Goal: Navigation & Orientation: Find specific page/section

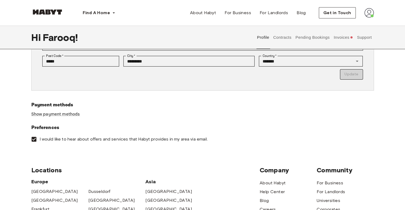
scroll to position [134, 0]
click at [343, 37] on button "Invoices" at bounding box center [343, 38] width 21 height 24
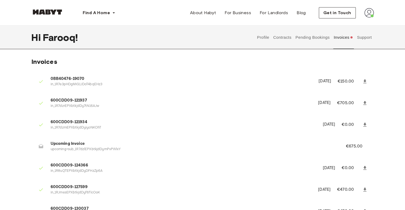
click at [311, 34] on button "Pending Bookings" at bounding box center [312, 38] width 36 height 24
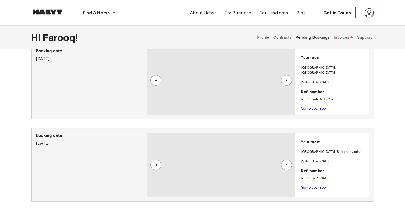
scroll to position [25, 0]
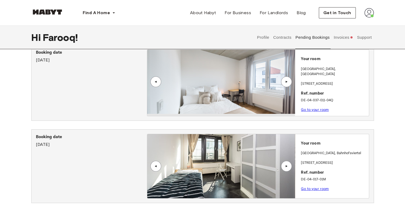
click at [286, 164] on div "▲" at bounding box center [285, 165] width 5 height 3
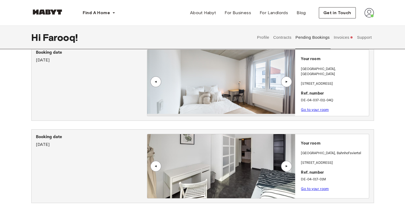
click at [286, 164] on div "▲" at bounding box center [285, 165] width 5 height 3
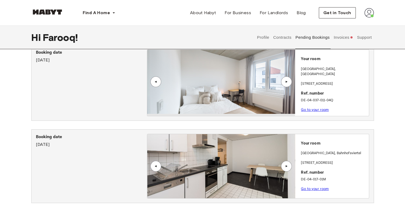
click at [286, 164] on div "▲" at bounding box center [285, 165] width 5 height 3
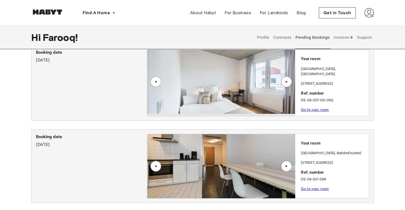
click at [286, 164] on div "▲" at bounding box center [285, 165] width 5 height 3
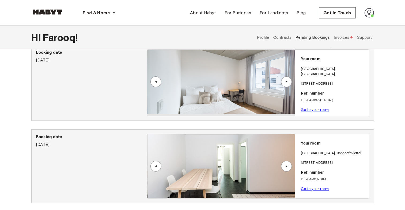
click at [286, 164] on div "▲" at bounding box center [285, 165] width 5 height 3
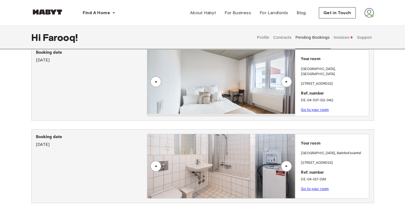
click at [286, 164] on div "▲" at bounding box center [285, 165] width 5 height 3
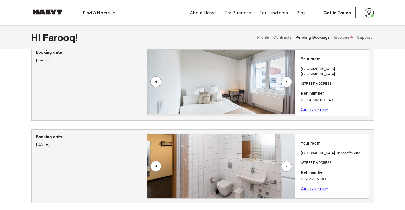
click at [286, 164] on div "▲" at bounding box center [285, 165] width 5 height 3
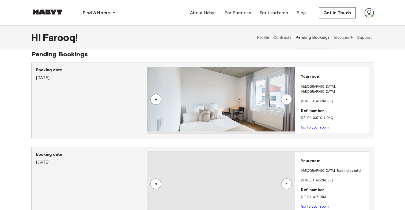
scroll to position [0, 0]
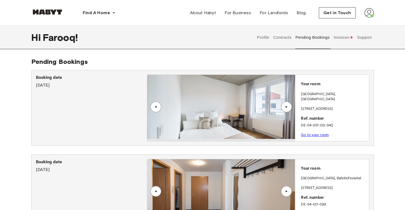
click at [287, 107] on div "▲" at bounding box center [285, 106] width 5 height 3
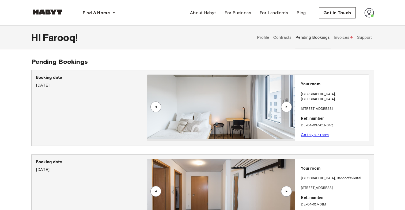
click at [287, 107] on div "▲" at bounding box center [285, 106] width 5 height 3
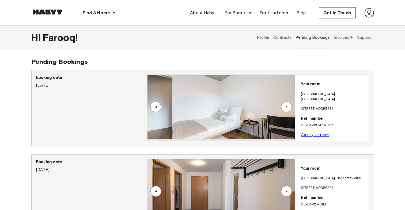
click at [287, 107] on div "▲" at bounding box center [285, 106] width 5 height 3
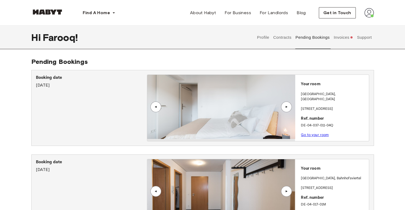
click at [287, 107] on div "▲" at bounding box center [285, 106] width 5 height 3
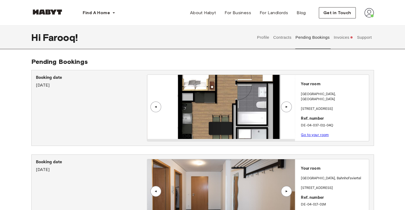
click at [287, 107] on div "▲" at bounding box center [285, 106] width 5 height 3
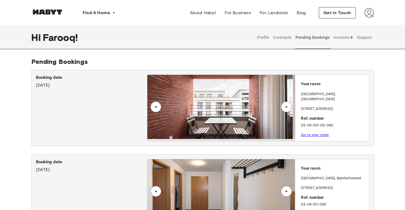
click at [287, 107] on div "▲" at bounding box center [285, 106] width 5 height 3
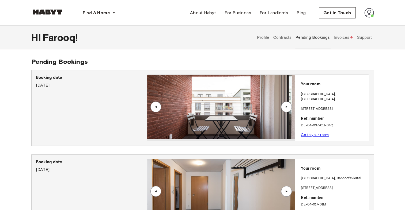
click at [287, 107] on div "▲" at bounding box center [285, 106] width 5 height 3
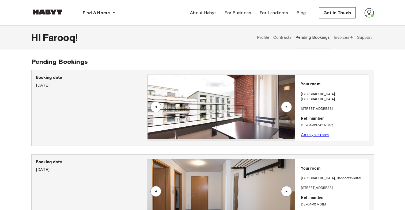
click at [287, 107] on div "▲" at bounding box center [285, 106] width 5 height 3
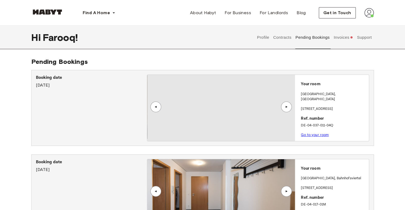
click at [287, 107] on div "▲" at bounding box center [285, 106] width 5 height 3
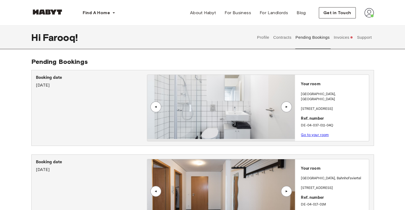
click at [288, 105] on div "▲" at bounding box center [286, 107] width 11 height 11
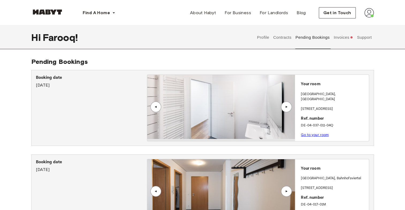
click at [288, 105] on div "▲" at bounding box center [286, 107] width 11 height 11
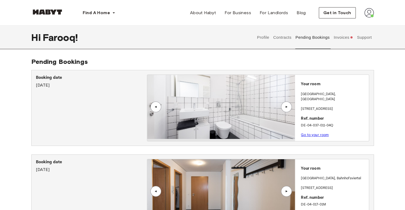
click at [312, 133] on link "Go to your room" at bounding box center [315, 135] width 28 height 4
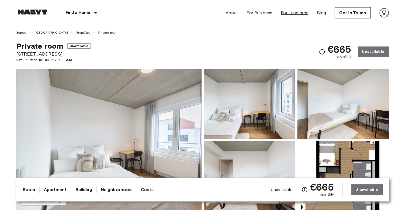
click at [295, 14] on link "For Landlords" at bounding box center [294, 13] width 28 height 6
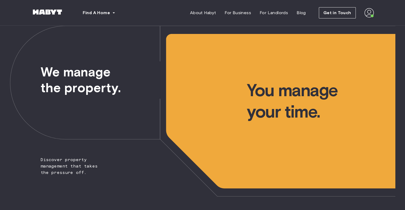
click at [373, 13] on img at bounding box center [369, 13] width 10 height 10
click at [357, 26] on span "Profile" at bounding box center [352, 25] width 13 height 6
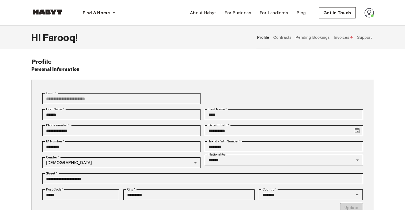
click at [359, 38] on button "Support" at bounding box center [364, 38] width 16 height 24
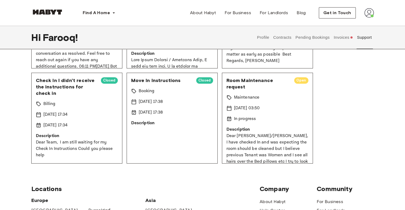
scroll to position [172, 0]
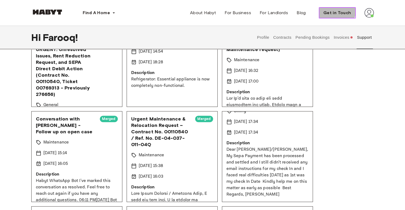
click at [332, 10] on span "Get in Touch" at bounding box center [337, 13] width 28 height 6
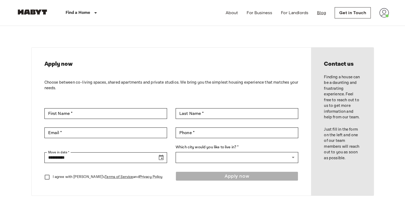
click at [323, 13] on link "Blog" at bounding box center [321, 13] width 9 height 6
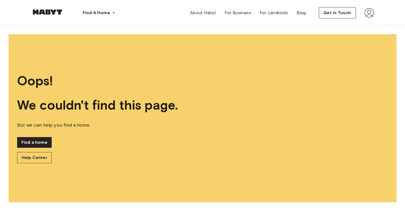
scroll to position [1, 0]
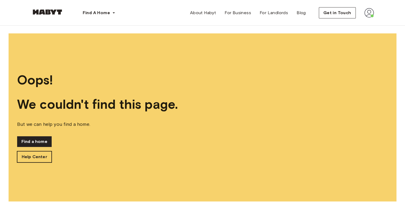
click at [43, 156] on link "Help Center" at bounding box center [34, 156] width 34 height 11
